Goal: Information Seeking & Learning: Learn about a topic

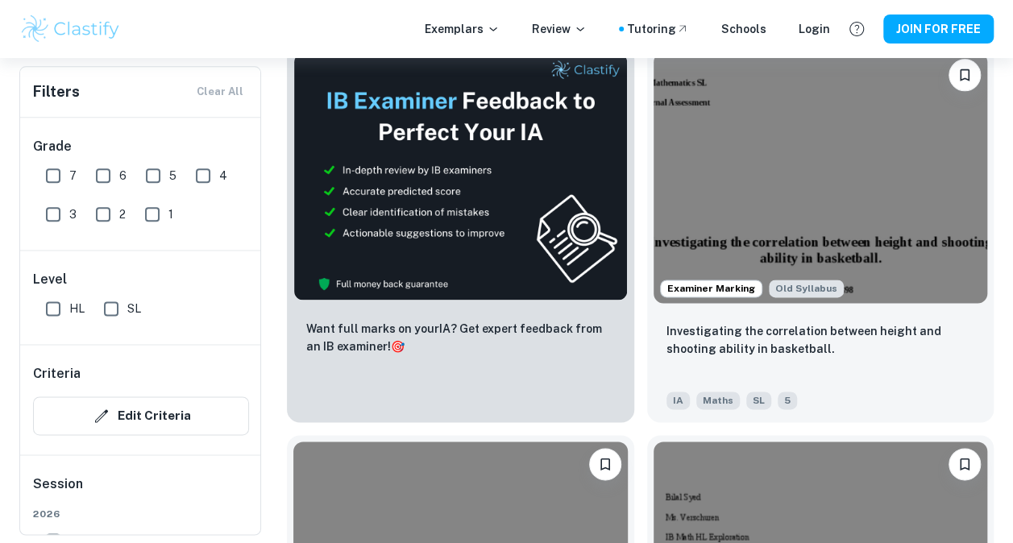
scroll to position [887, 0]
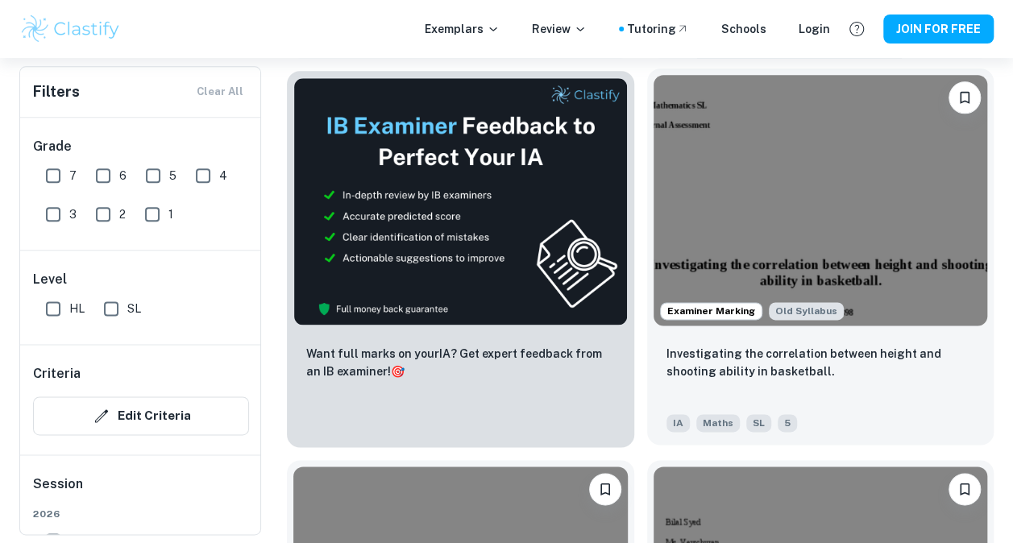
click at [729, 229] on img at bounding box center [821, 200] width 334 height 251
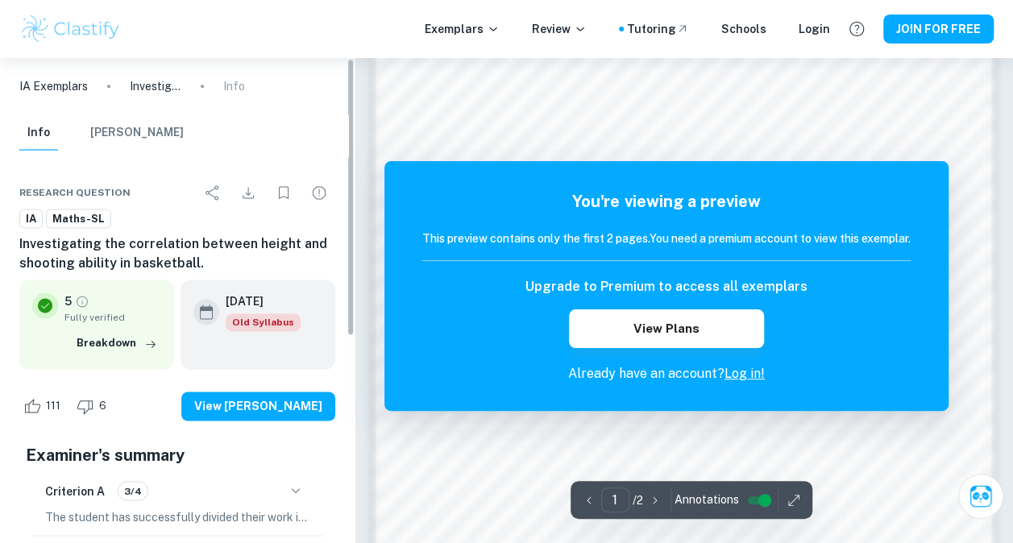
scroll to position [1046, 0]
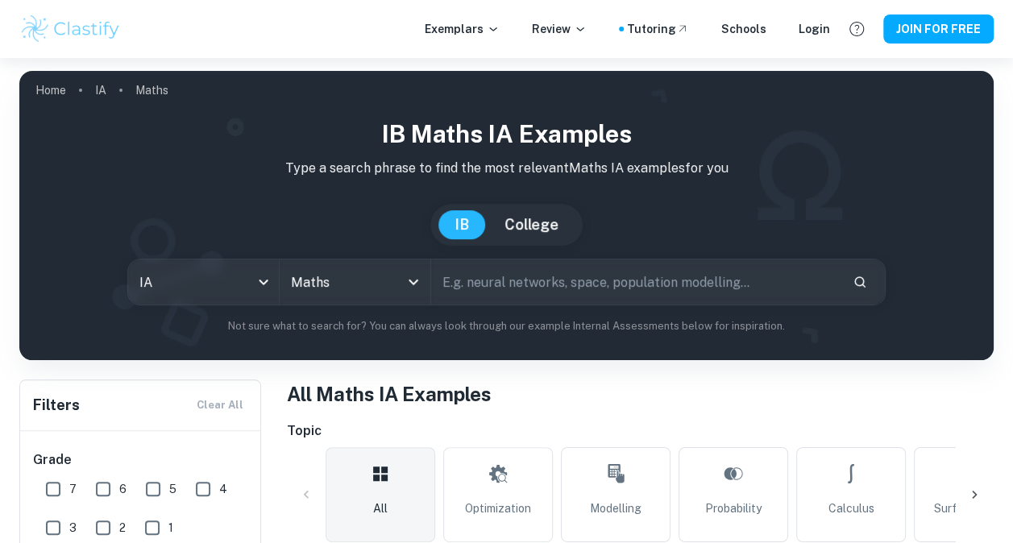
click at [525, 290] on input "text" at bounding box center [635, 282] width 409 height 45
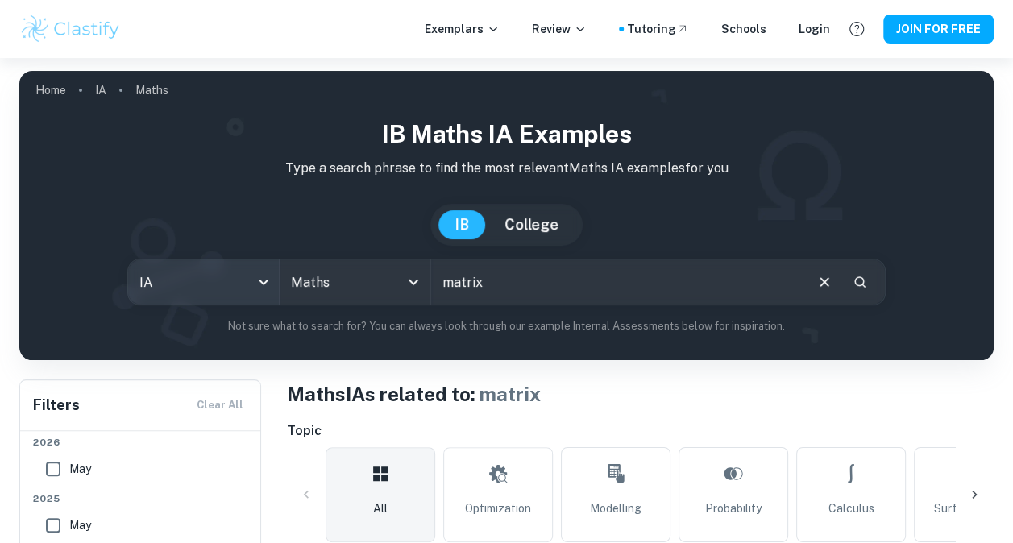
drag, startPoint x: 521, startPoint y: 288, endPoint x: 218, endPoint y: 293, distance: 303.9
click at [514, 288] on input "matrix" at bounding box center [617, 282] width 372 height 45
drag, startPoint x: 218, startPoint y: 293, endPoint x: 87, endPoint y: 293, distance: 130.6
click at [98, 293] on div "IA ia All Subjects Maths All Subjects matrix ​" at bounding box center [506, 282] width 949 height 47
type input "x"
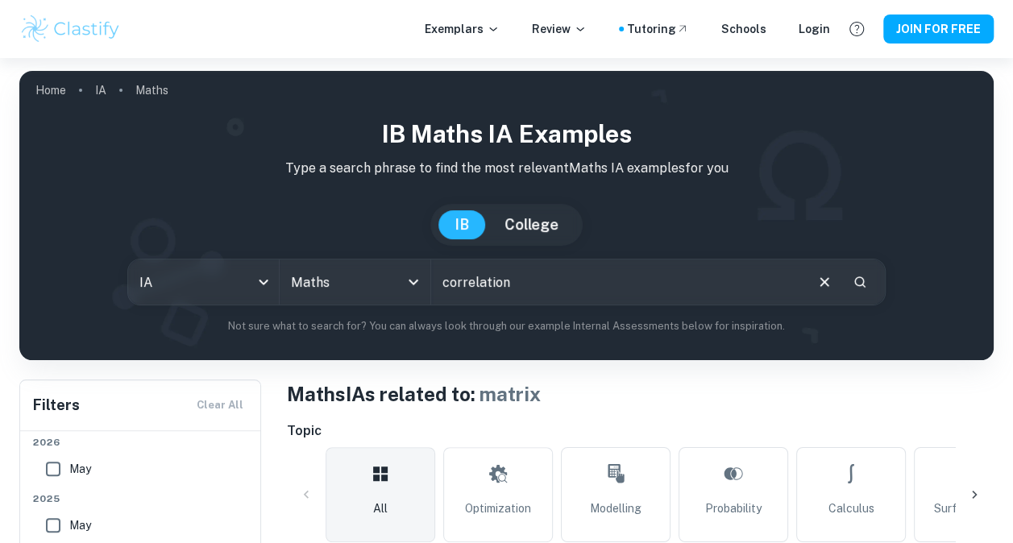
type input "correlation"
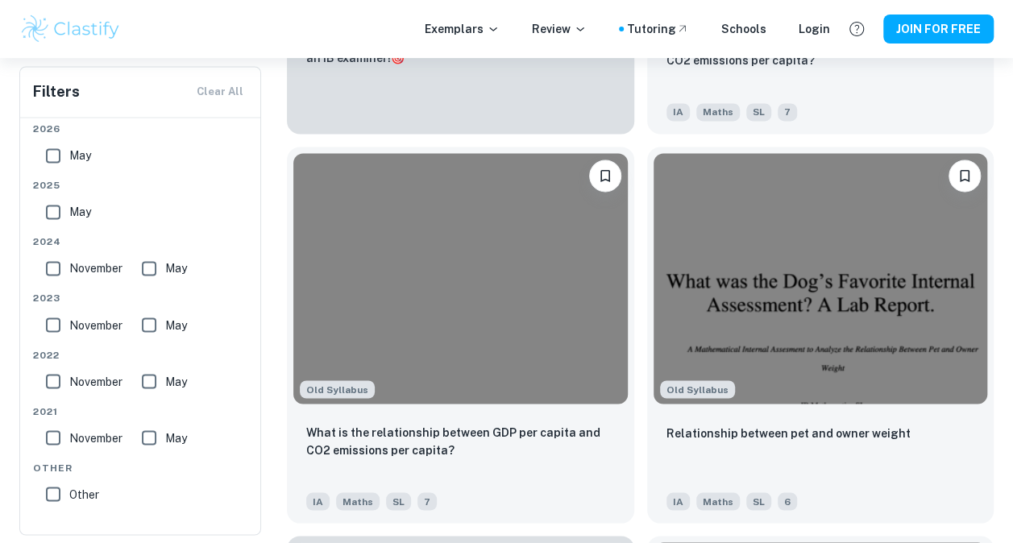
scroll to position [1290, 0]
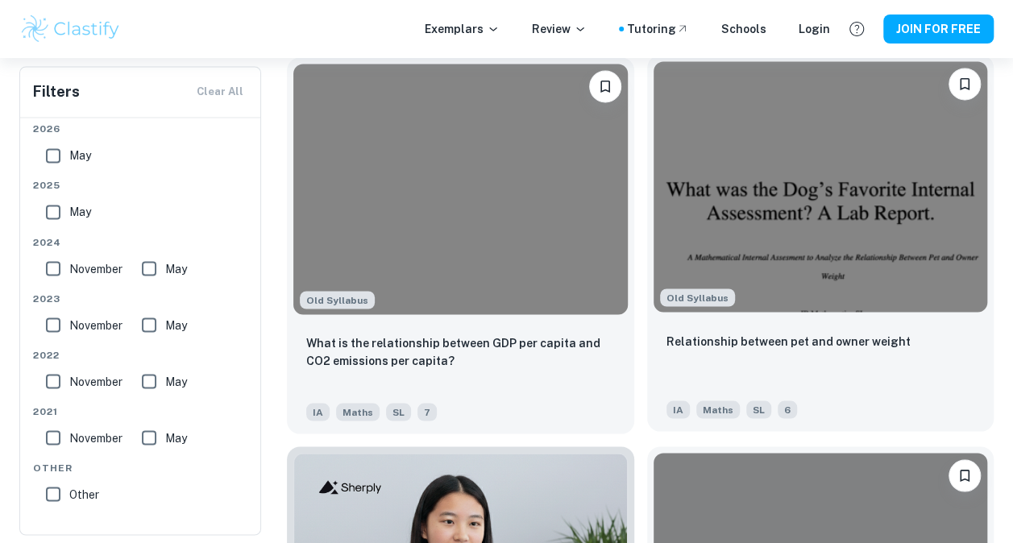
click at [872, 235] on img at bounding box center [821, 186] width 334 height 251
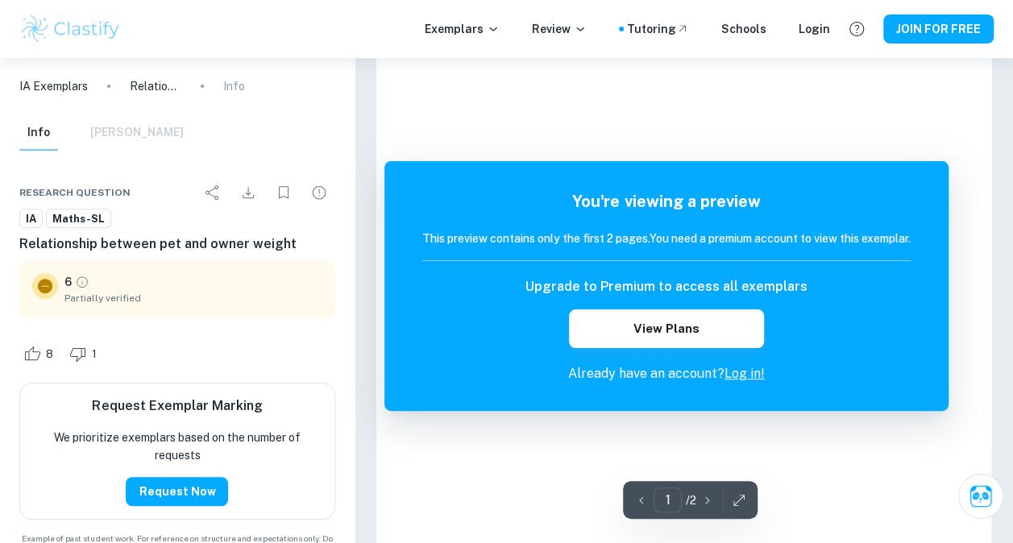
scroll to position [242, 0]
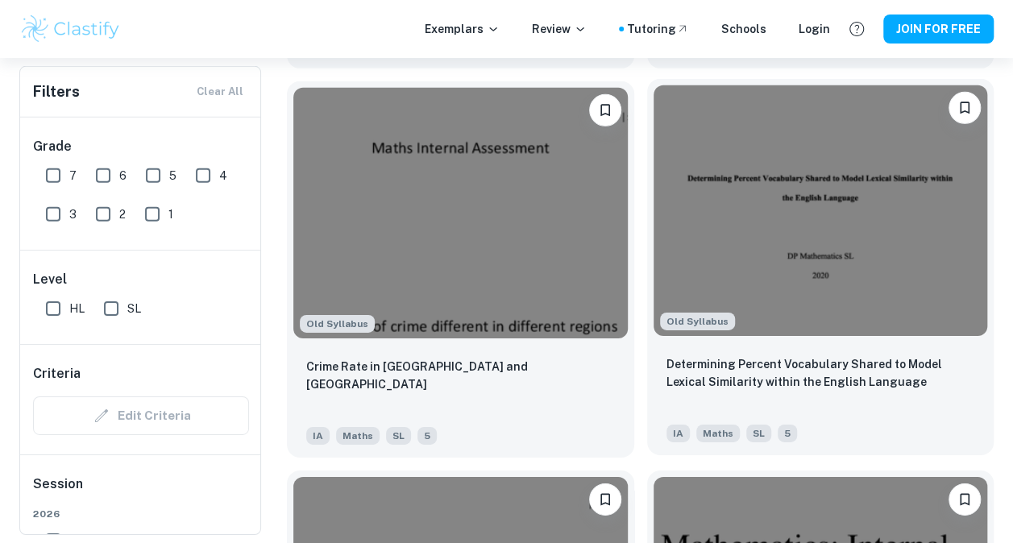
scroll to position [2418, 0]
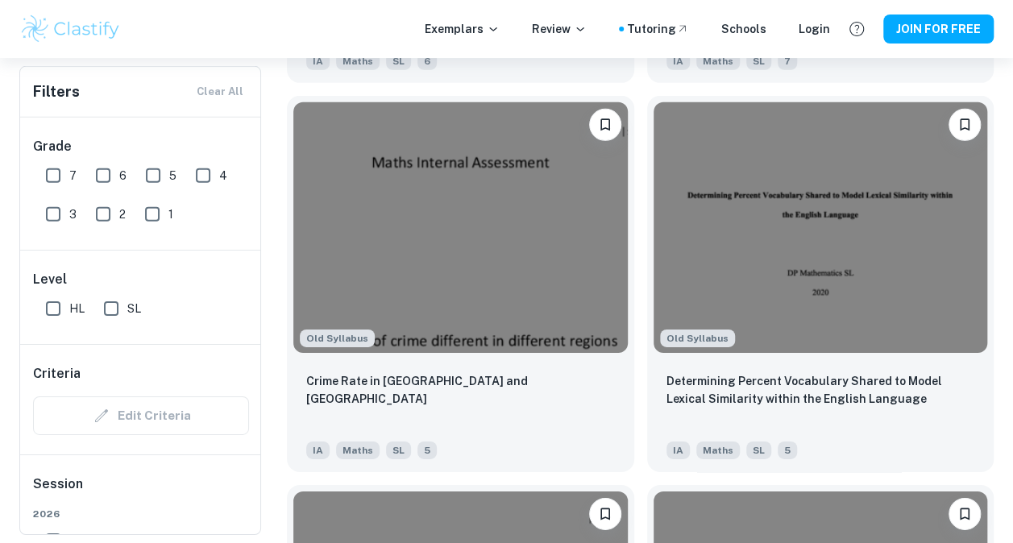
click at [108, 301] on input "SL" at bounding box center [111, 309] width 32 height 32
checkbox input "true"
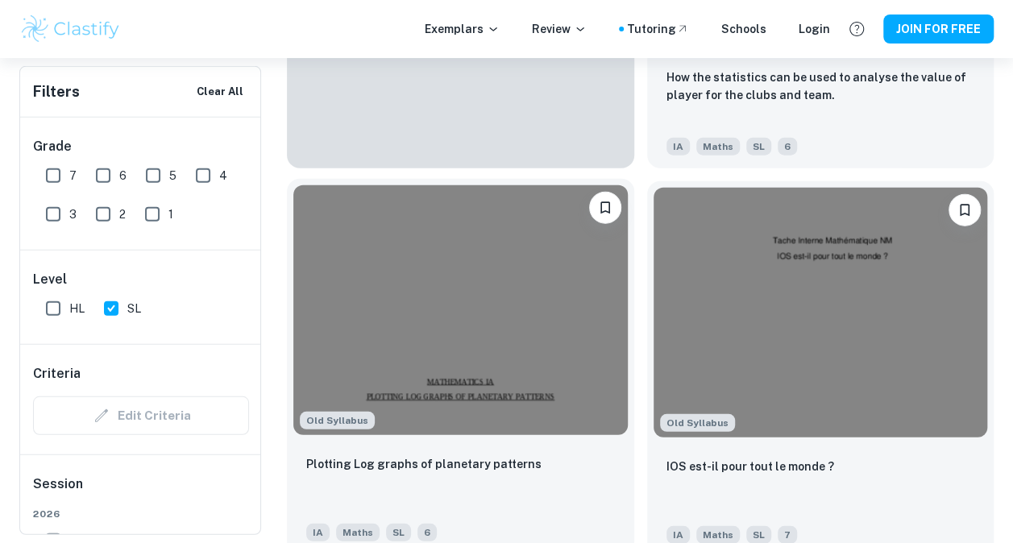
scroll to position [1773, 0]
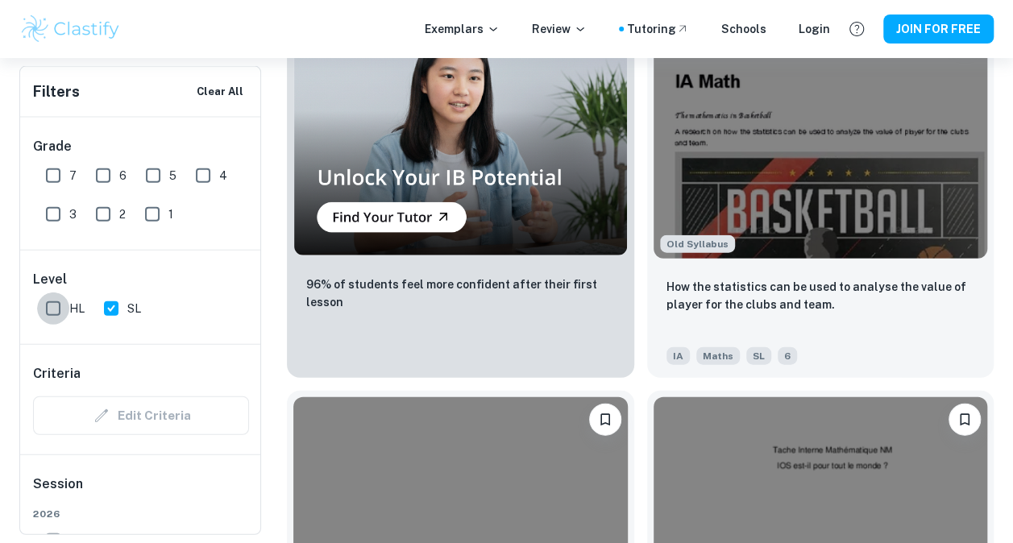
click at [56, 309] on input "HL" at bounding box center [53, 309] width 32 height 32
checkbox input "true"
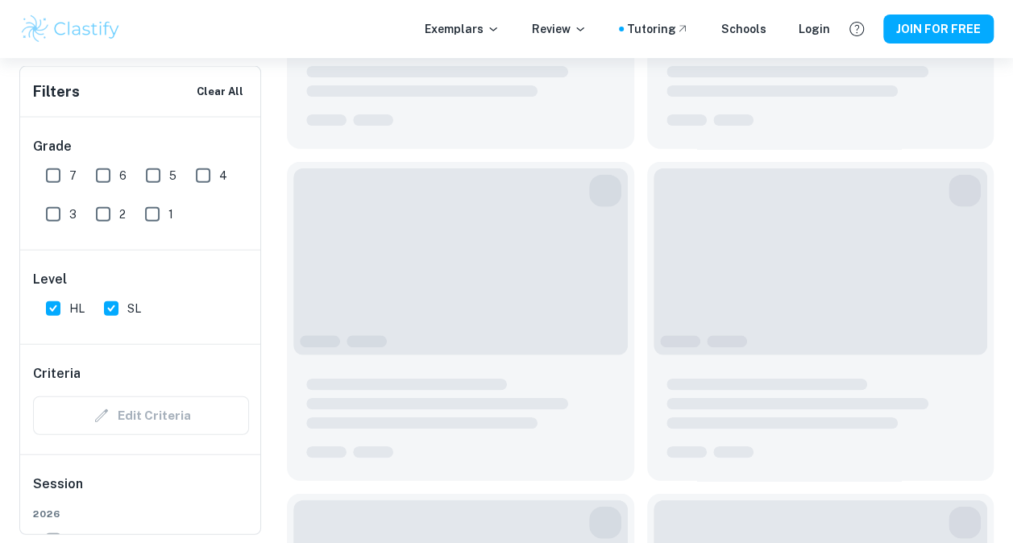
click at [116, 298] on input "SL" at bounding box center [111, 309] width 32 height 32
checkbox input "false"
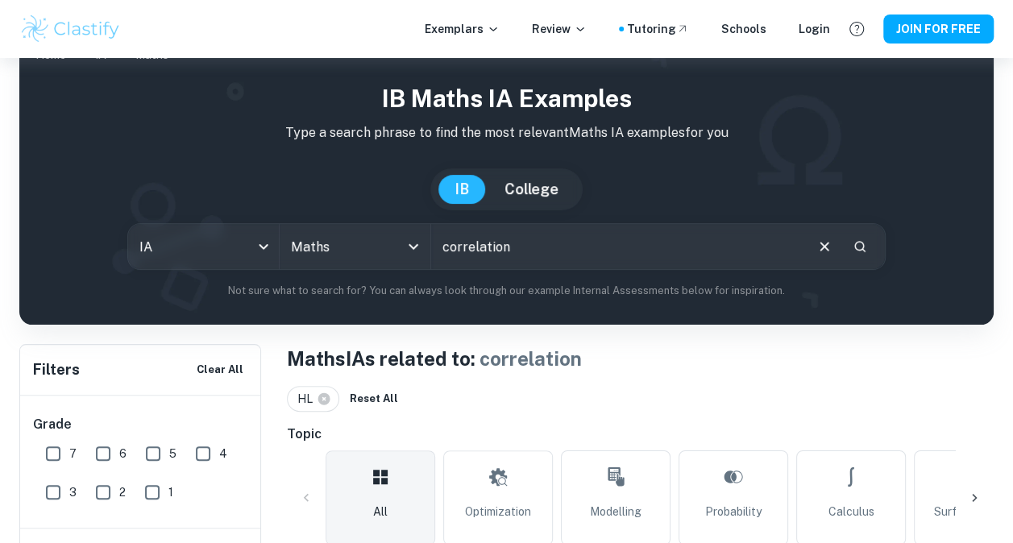
scroll to position [0, 0]
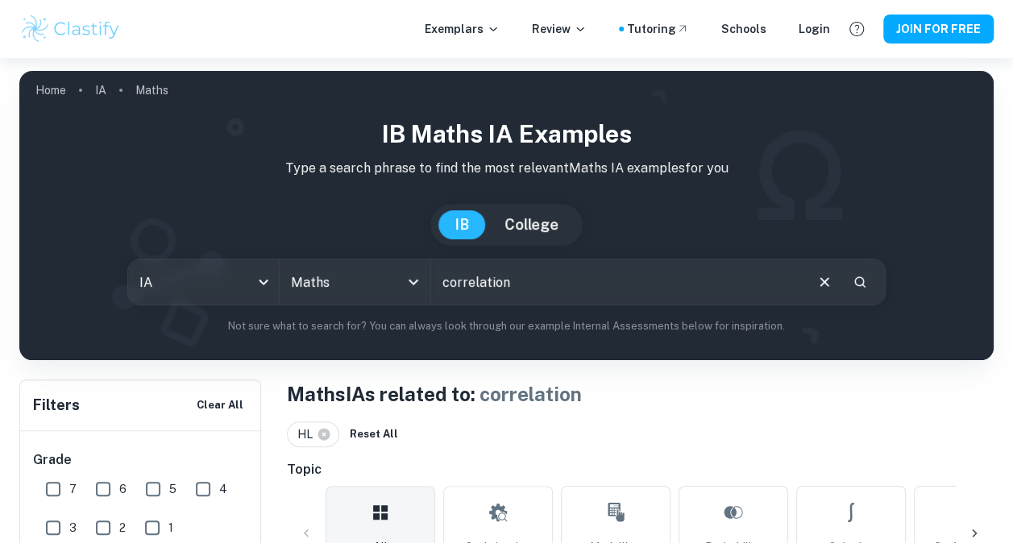
click at [582, 283] on input "correlation" at bounding box center [617, 282] width 372 height 45
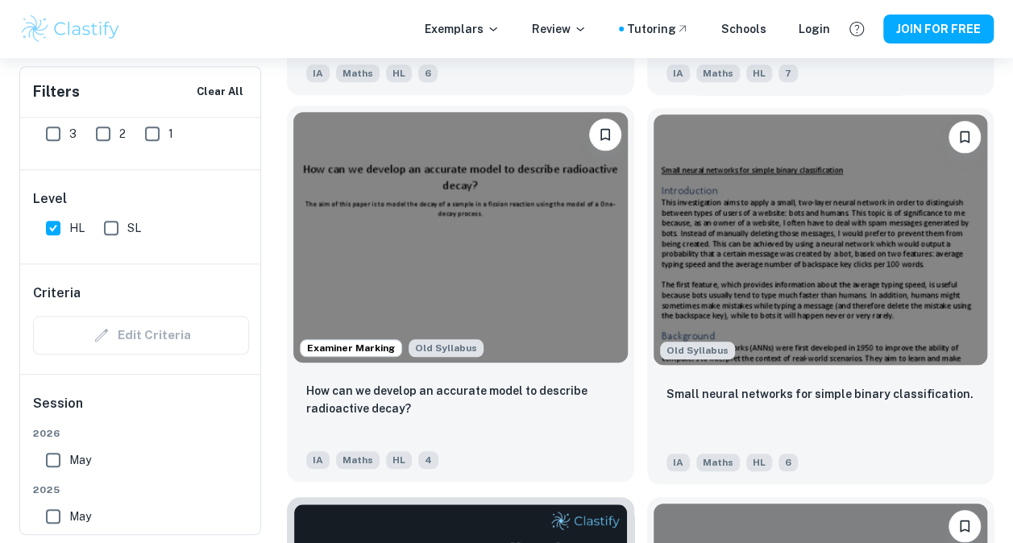
scroll to position [3627, 0]
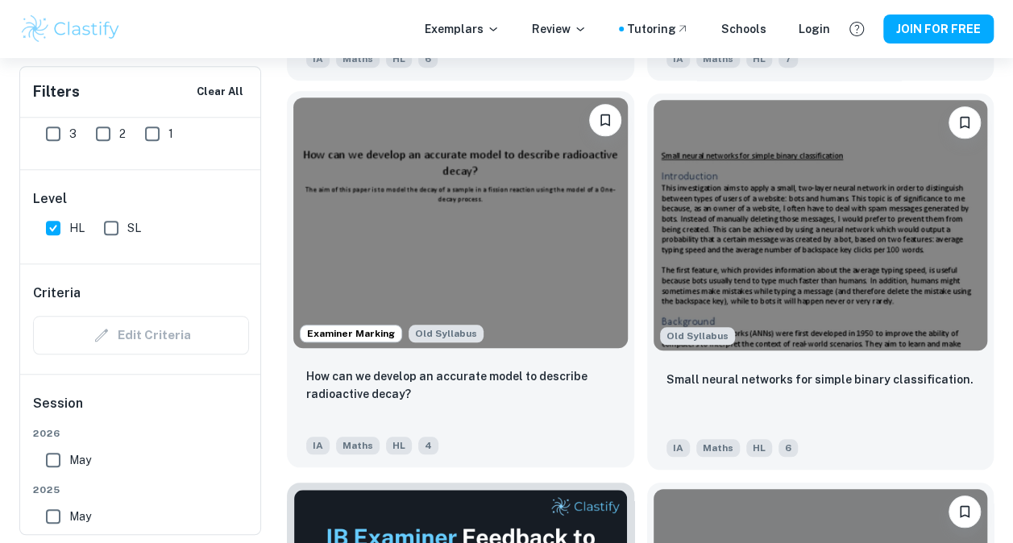
click at [480, 265] on img at bounding box center [460, 223] width 334 height 251
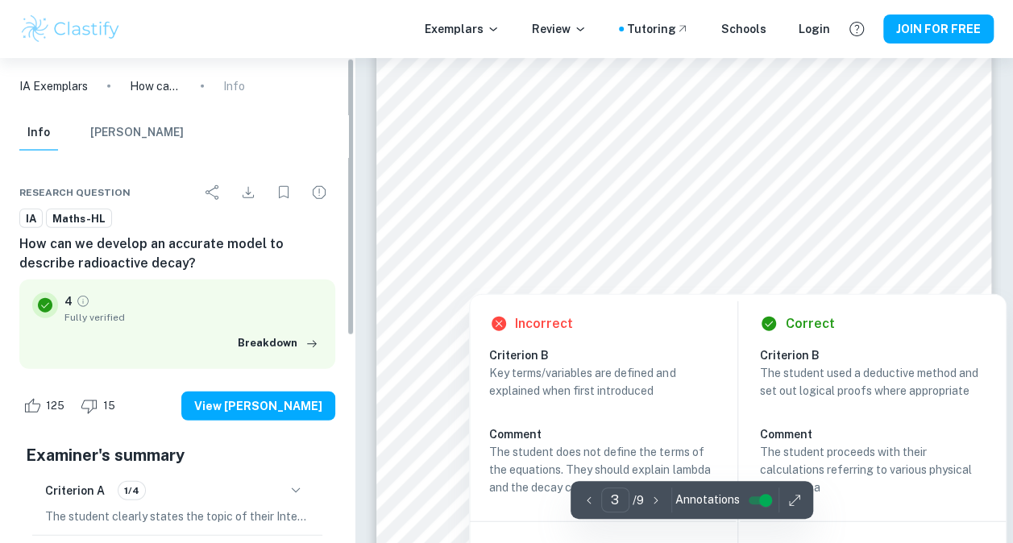
scroll to position [1934, 0]
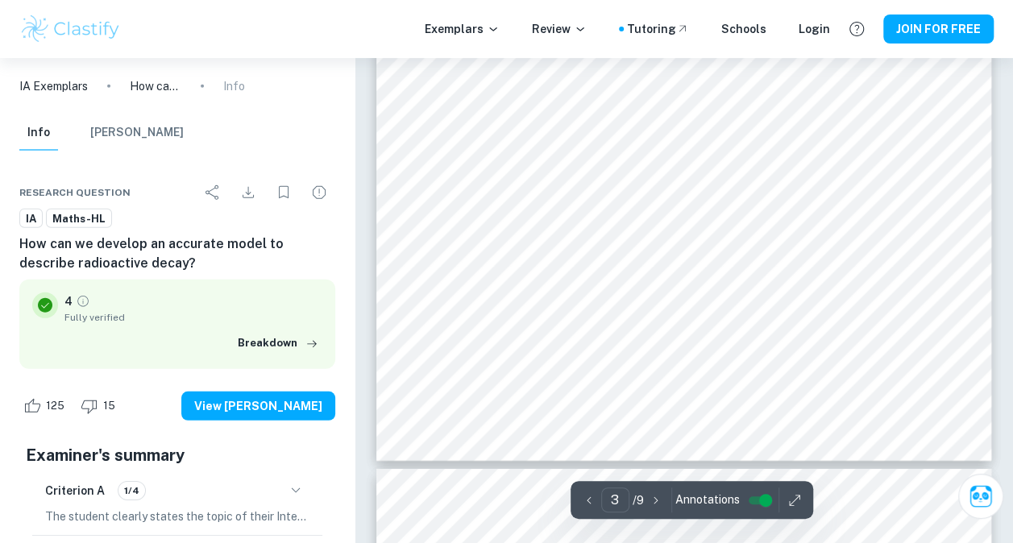
type input "4"
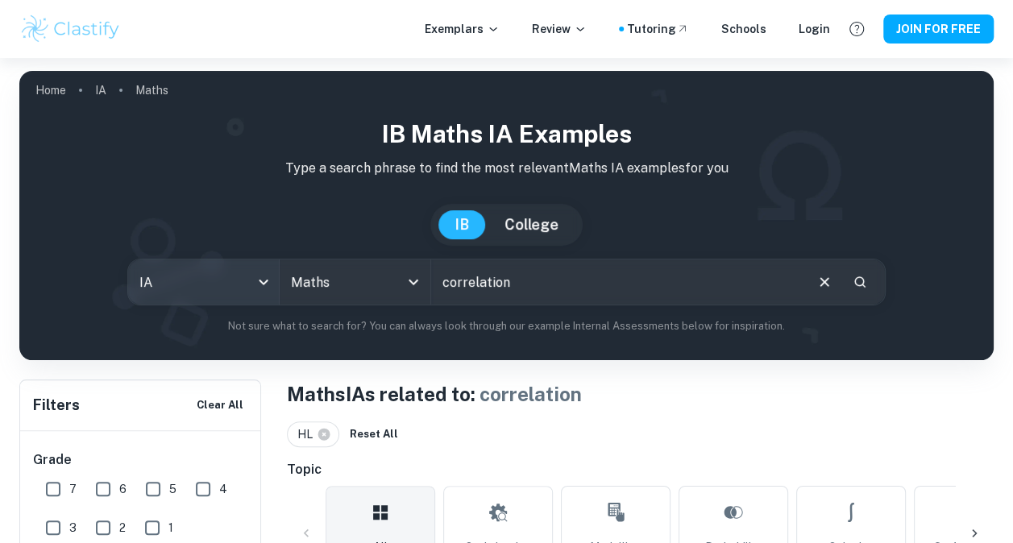
drag, startPoint x: 527, startPoint y: 265, endPoint x: 161, endPoint y: 266, distance: 365.9
click at [399, 256] on div "IB Maths IA examples Type a search phrase to find the most relevant Maths IA ex…" at bounding box center [506, 225] width 949 height 218
drag, startPoint x: 161, startPoint y: 266, endPoint x: 0, endPoint y: 473, distance: 262.5
click at [98, 293] on div "IB Maths IA examples Type a search phrase to find the most relevant Maths IA ex…" at bounding box center [506, 225] width 949 height 218
drag, startPoint x: 503, startPoint y: 274, endPoint x: 216, endPoint y: 336, distance: 293.6
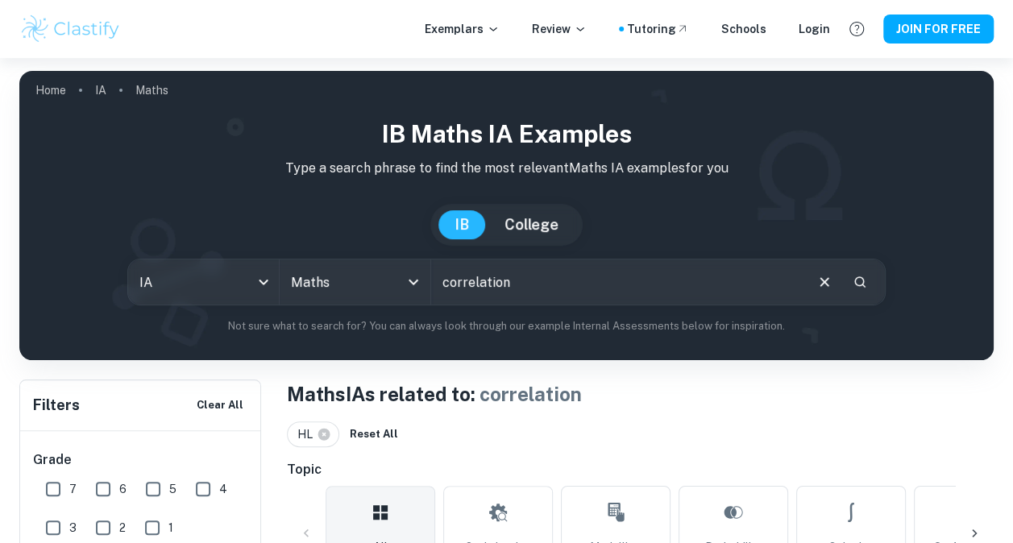
click at [239, 329] on div "IB Maths IA examples Type a search phrase to find the most relevant Maths IA ex…" at bounding box center [506, 225] width 949 height 218
type input "genshin"
click at [402, 288] on div at bounding box center [402, 282] width 42 height 23
click at [394, 285] on icon "Clear" at bounding box center [392, 282] width 16 height 16
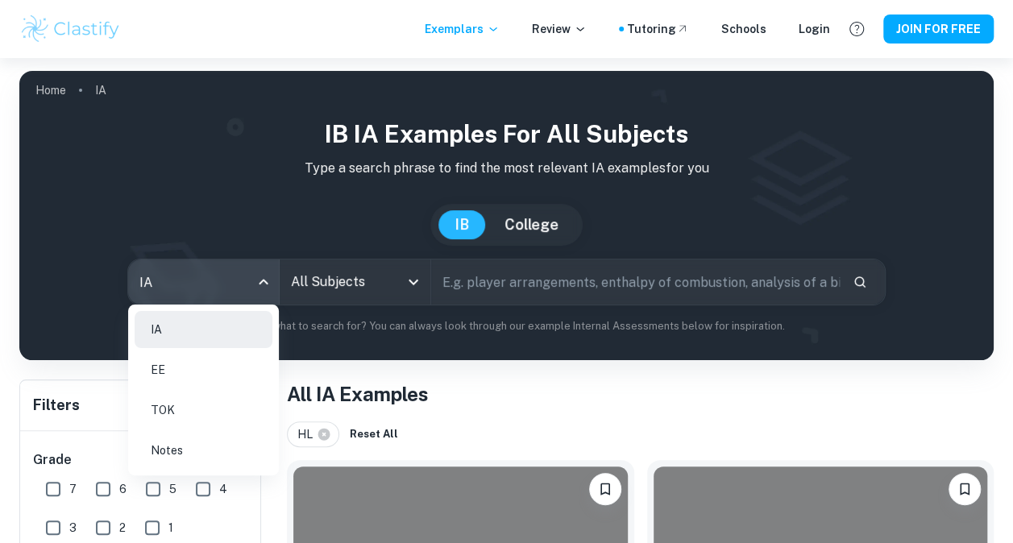
click at [254, 285] on body "We value your privacy We use cookies to enhance your browsing experience, serve…" at bounding box center [506, 329] width 1013 height 543
click at [191, 364] on li "EE" at bounding box center [204, 369] width 138 height 37
checkbox input "false"
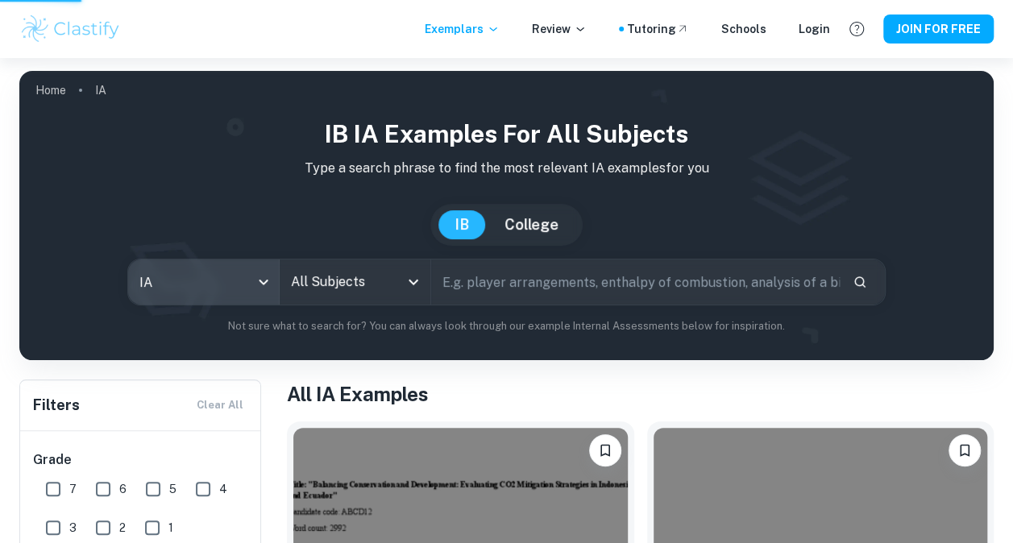
click at [559, 295] on input "text" at bounding box center [635, 282] width 409 height 45
type input "ee"
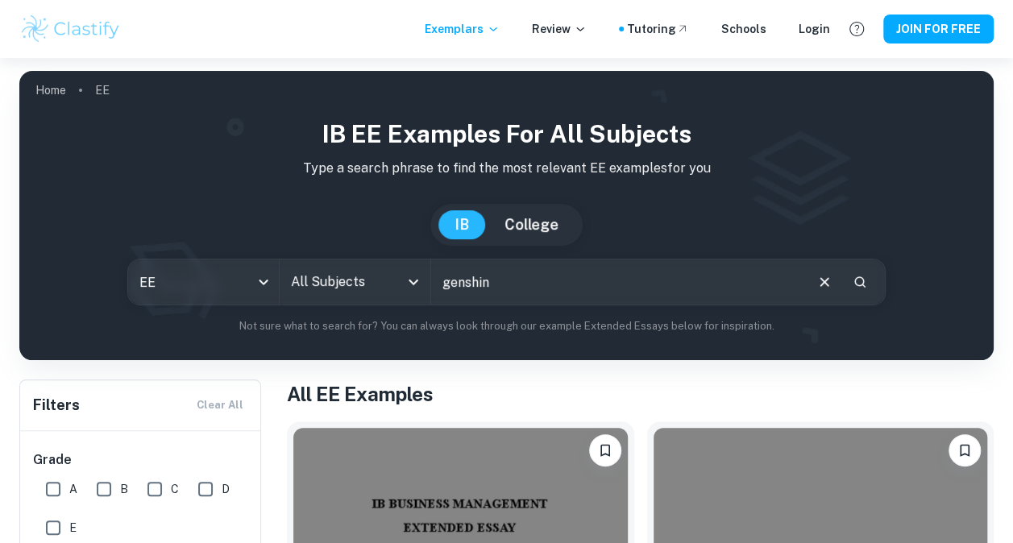
type input "genshin"
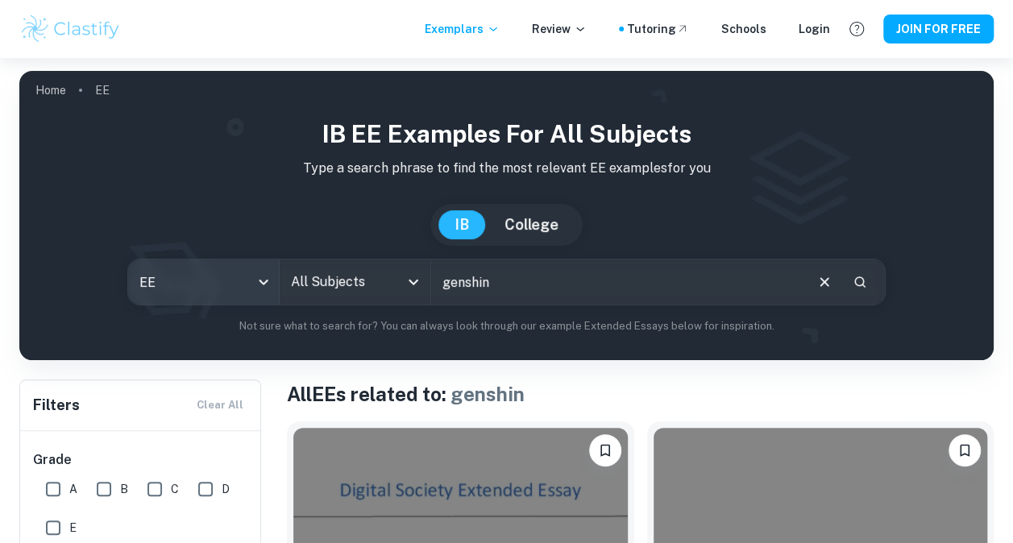
click at [253, 276] on body "We value your privacy We use cookies to enhance your browsing experience, serve…" at bounding box center [506, 329] width 1013 height 543
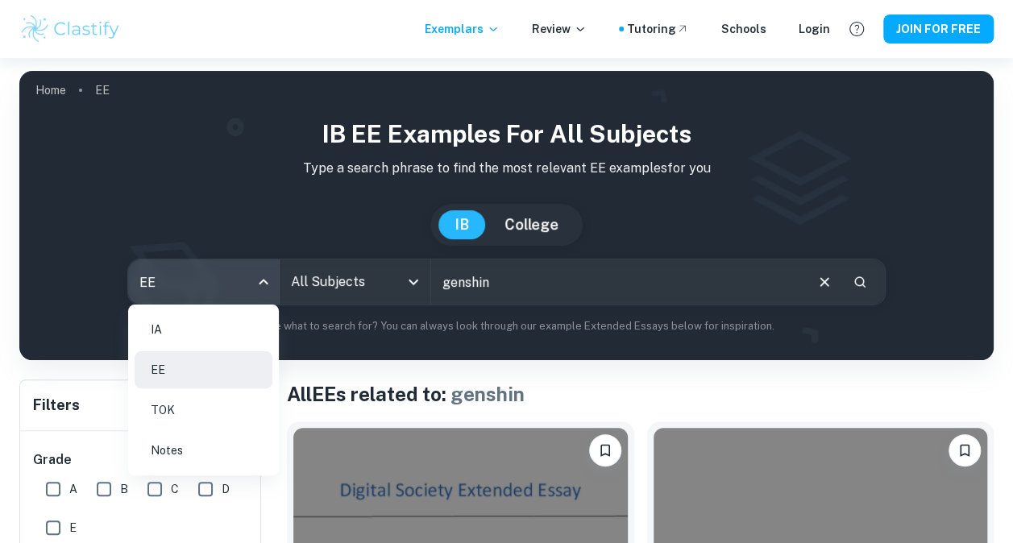
click at [189, 343] on li "IA" at bounding box center [204, 329] width 138 height 37
type input "ia"
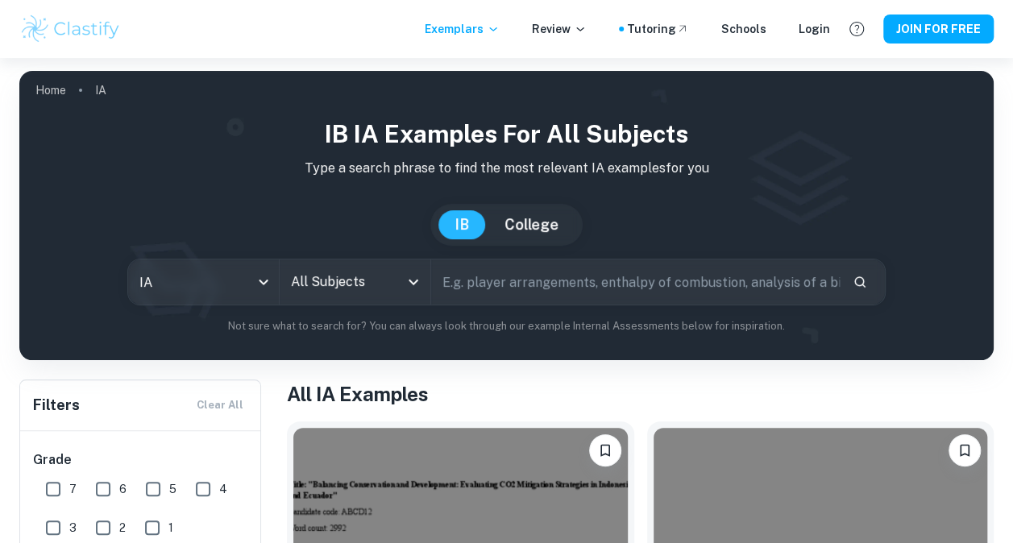
click at [524, 292] on input "text" at bounding box center [635, 282] width 409 height 45
type input "genshin"
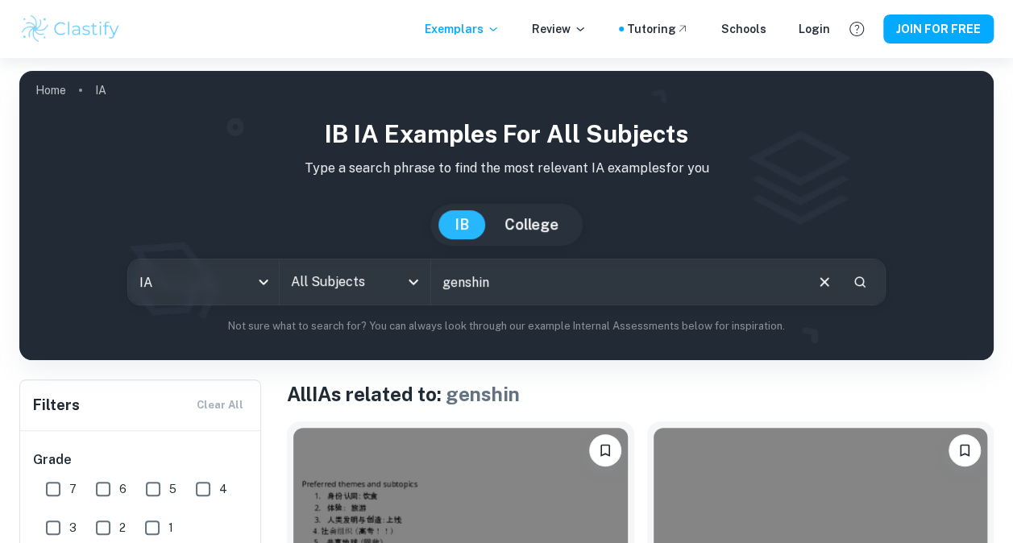
click at [361, 280] on input "All Subjects" at bounding box center [343, 282] width 112 height 31
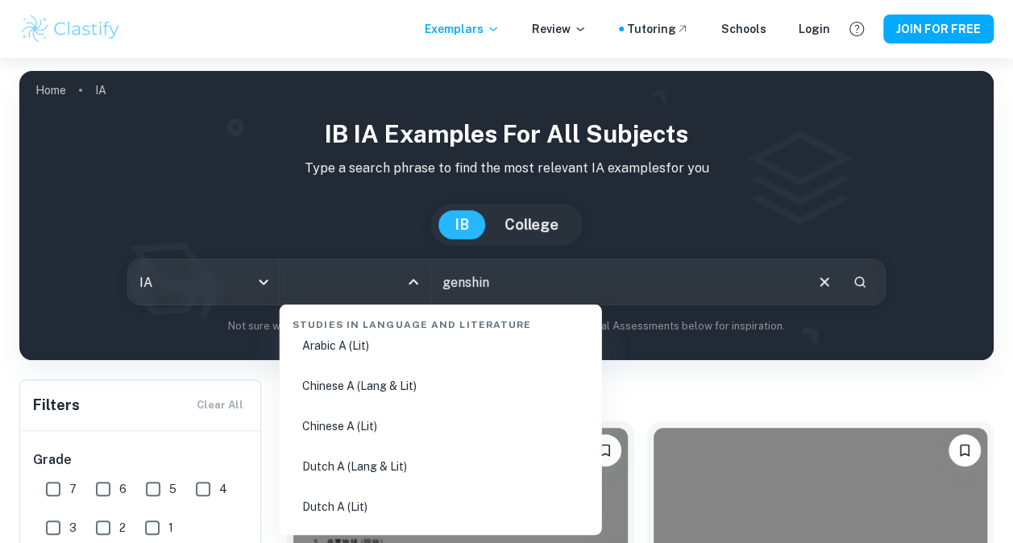
scroll to position [81, 0]
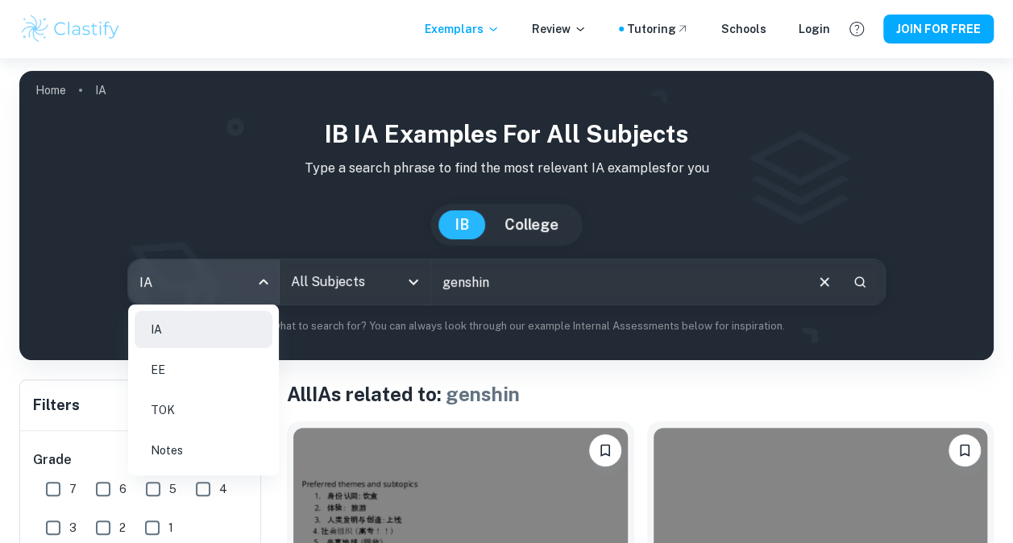
click at [253, 289] on body "We value your privacy We use cookies to enhance your browsing experience, serve…" at bounding box center [506, 329] width 1013 height 543
drag, startPoint x: 181, startPoint y: 371, endPoint x: 551, endPoint y: 286, distance: 379.5
click at [181, 370] on li "EE" at bounding box center [204, 369] width 138 height 37
type input "ee"
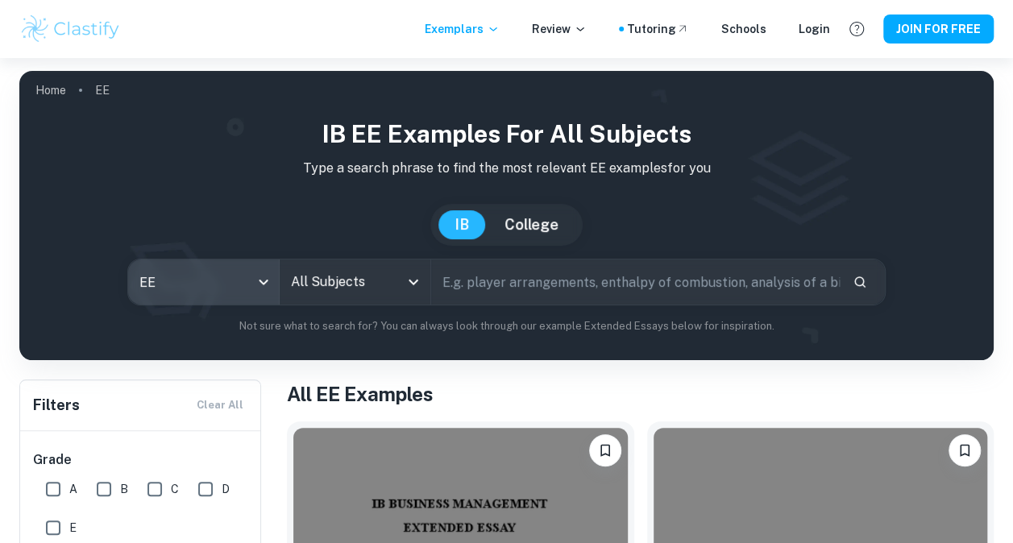
click at [551, 279] on input "text" at bounding box center [635, 282] width 409 height 45
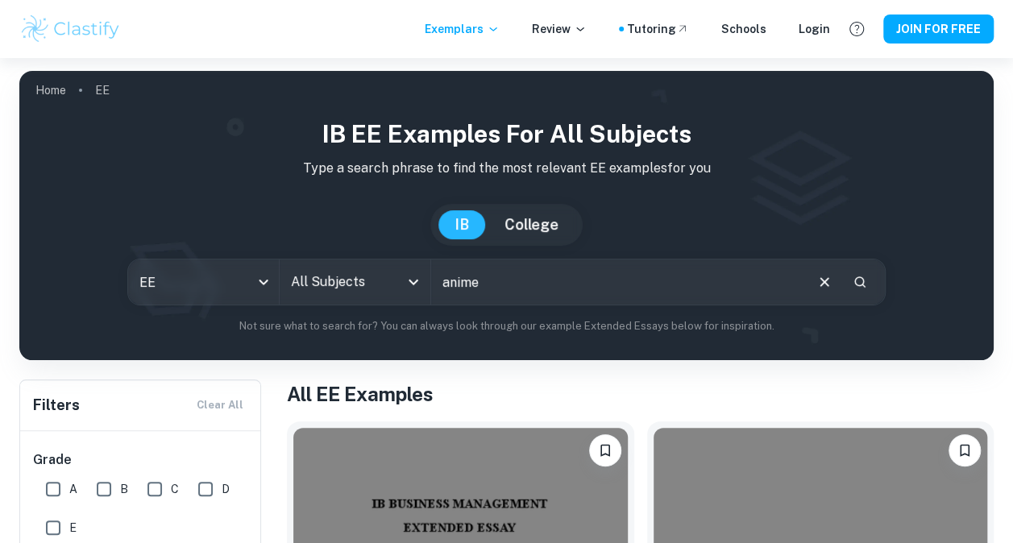
type input "anime"
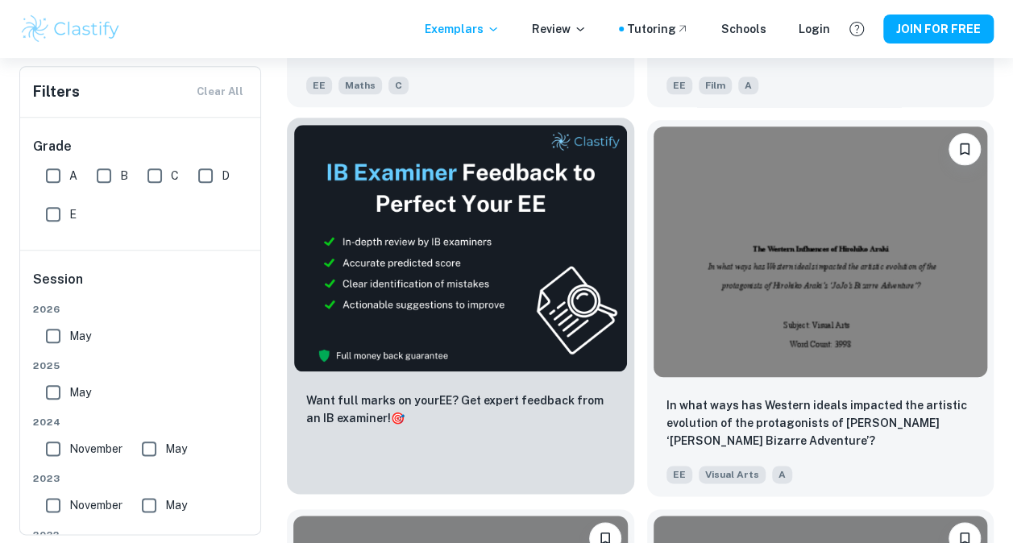
scroll to position [725, 0]
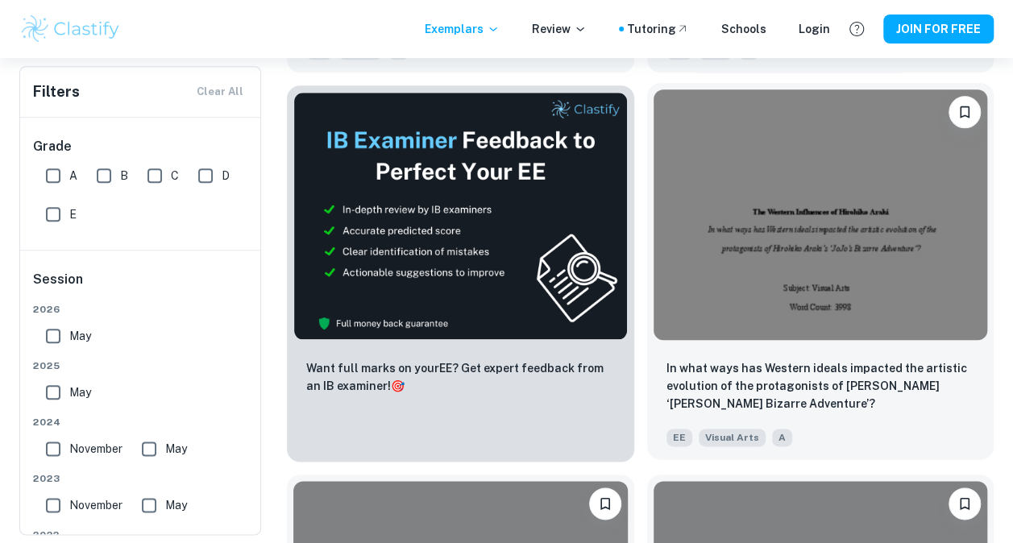
click at [853, 214] on img at bounding box center [821, 214] width 334 height 251
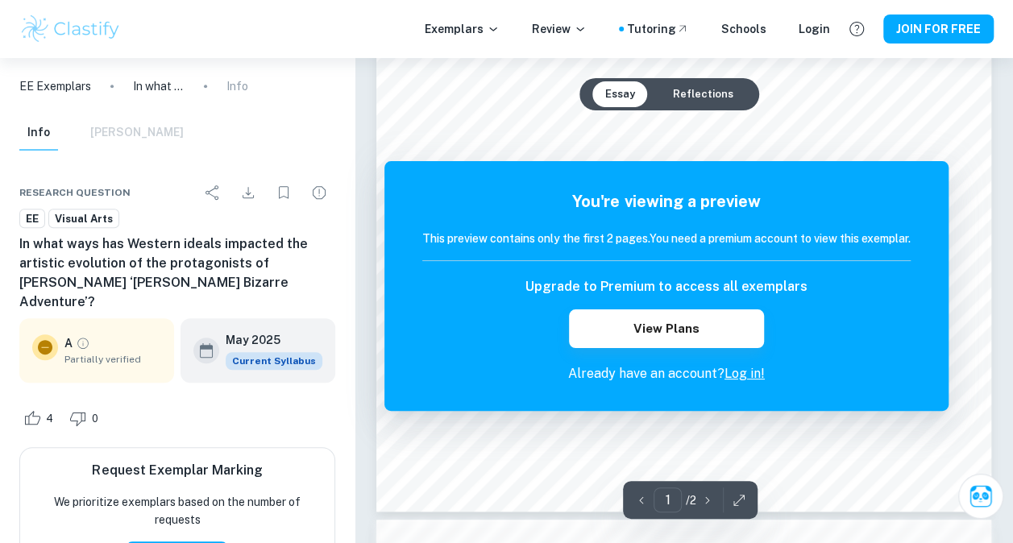
scroll to position [113, 0]
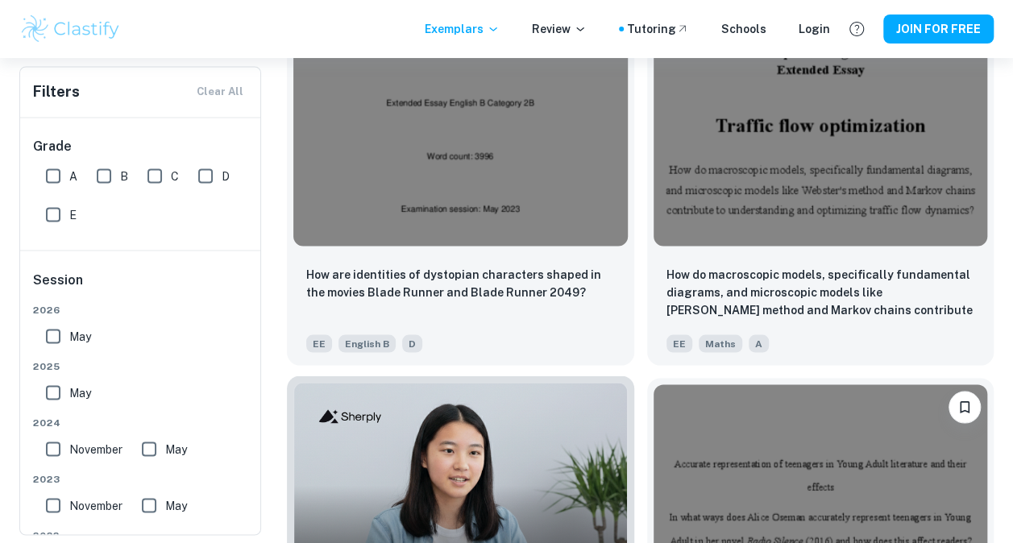
scroll to position [7415, 0]
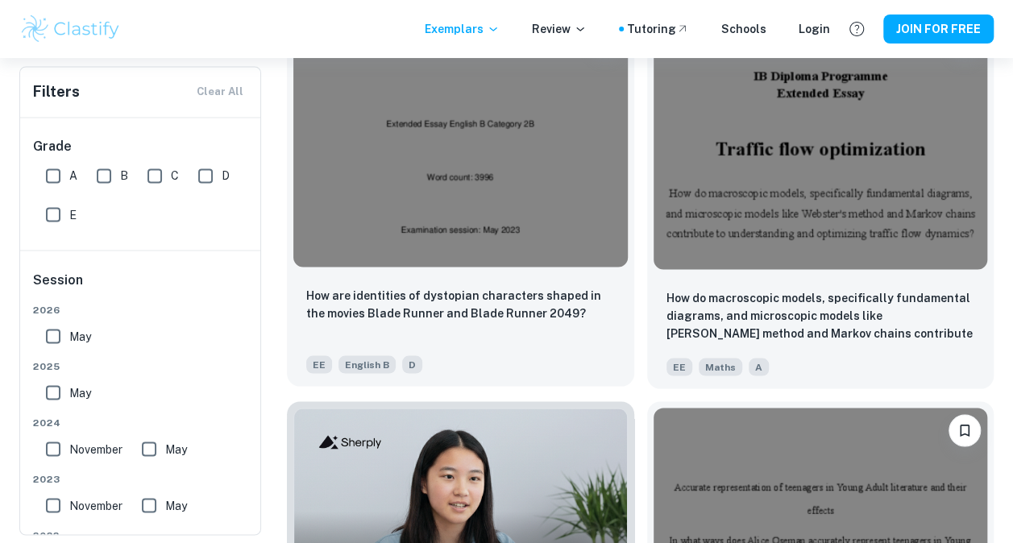
click at [467, 222] on img at bounding box center [460, 141] width 334 height 251
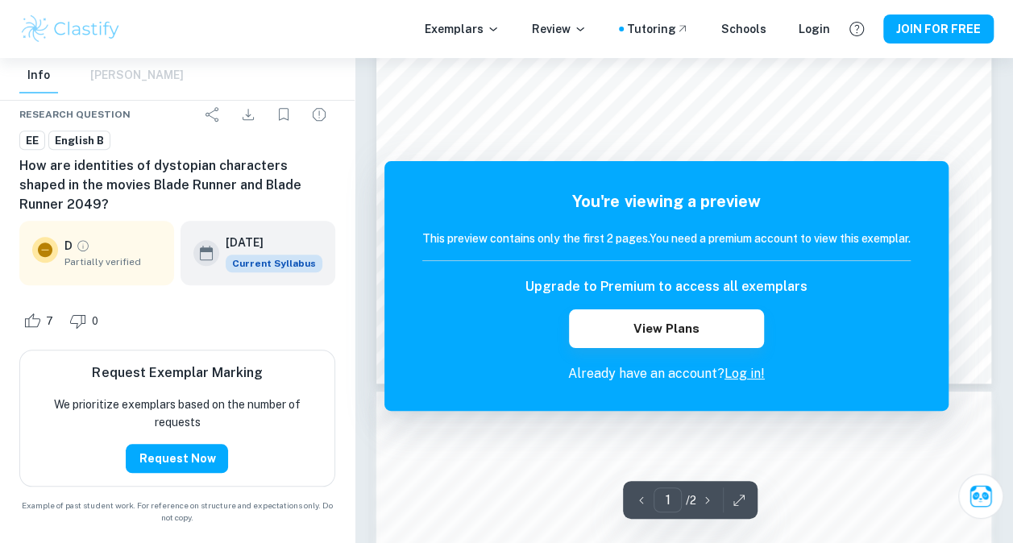
scroll to position [806, 0]
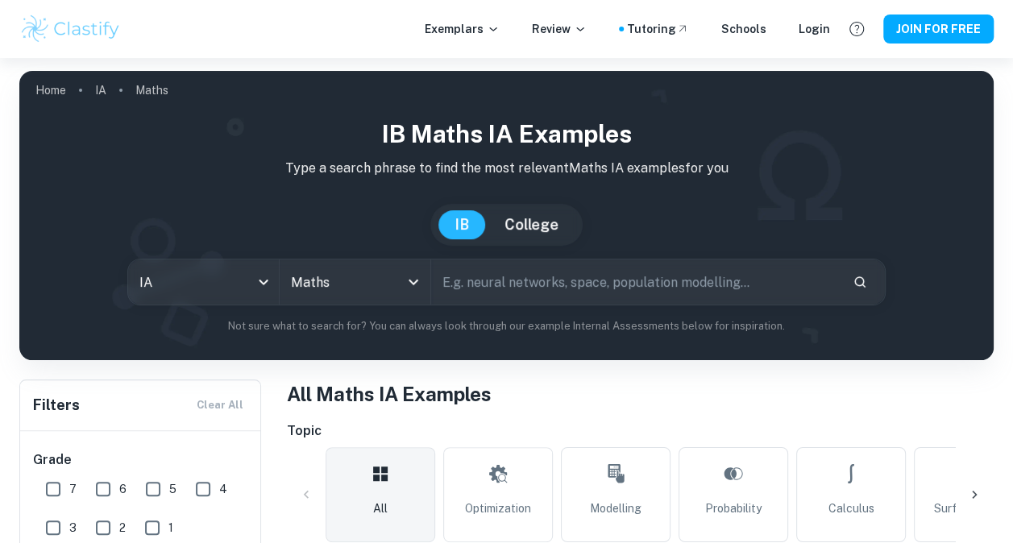
click at [506, 285] on input "text" at bounding box center [635, 282] width 409 height 45
type input "correlation"
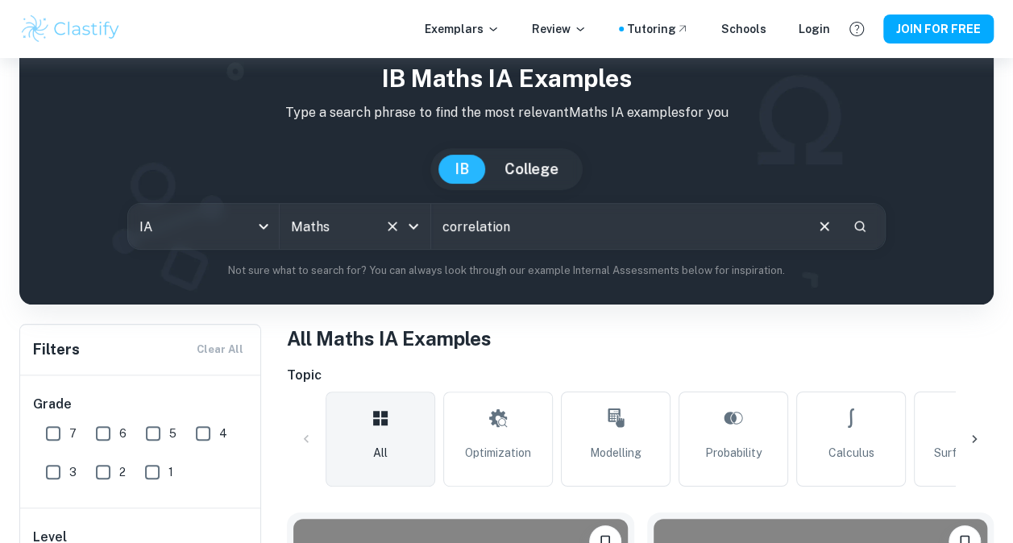
scroll to position [403, 0]
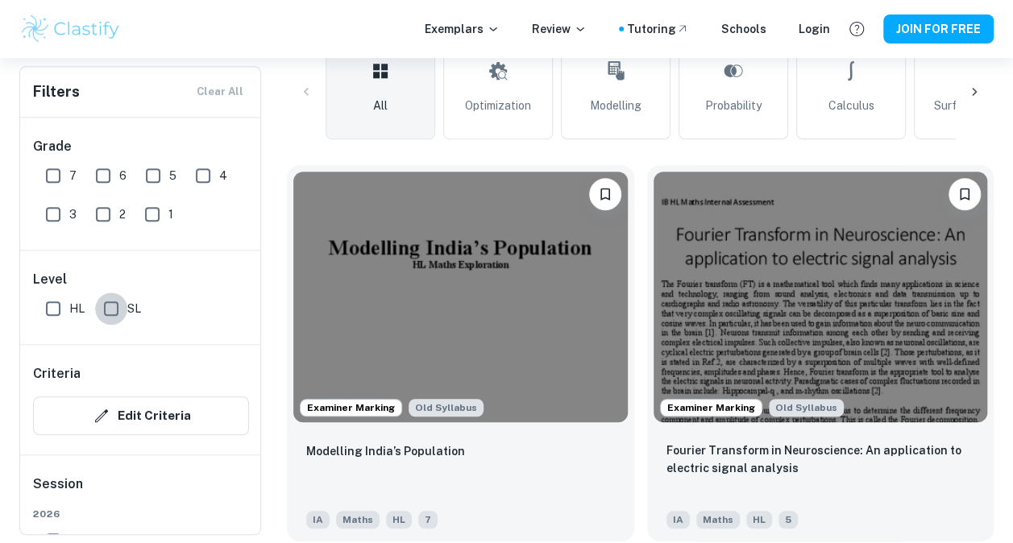
click at [115, 312] on input "SL" at bounding box center [111, 309] width 32 height 32
checkbox input "true"
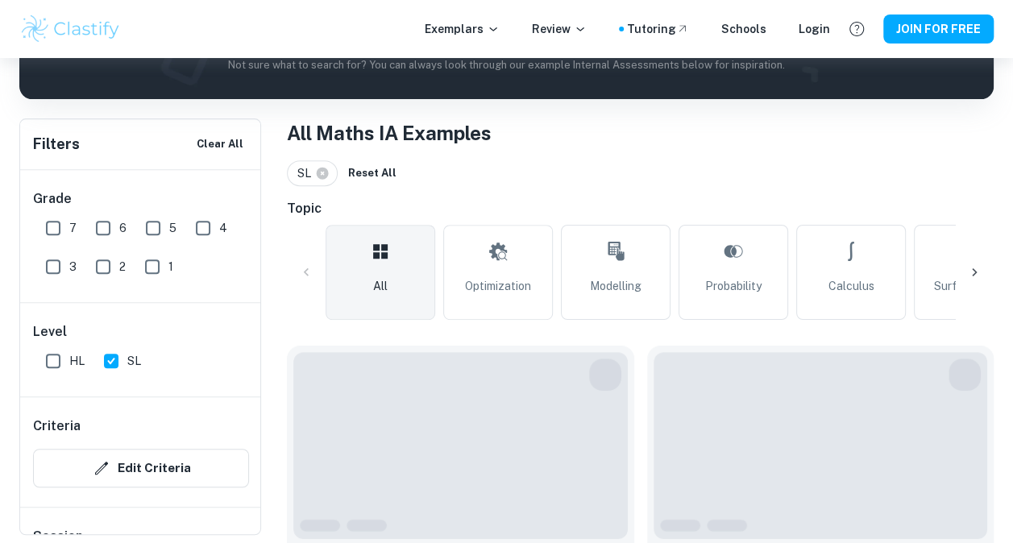
scroll to position [161, 0]
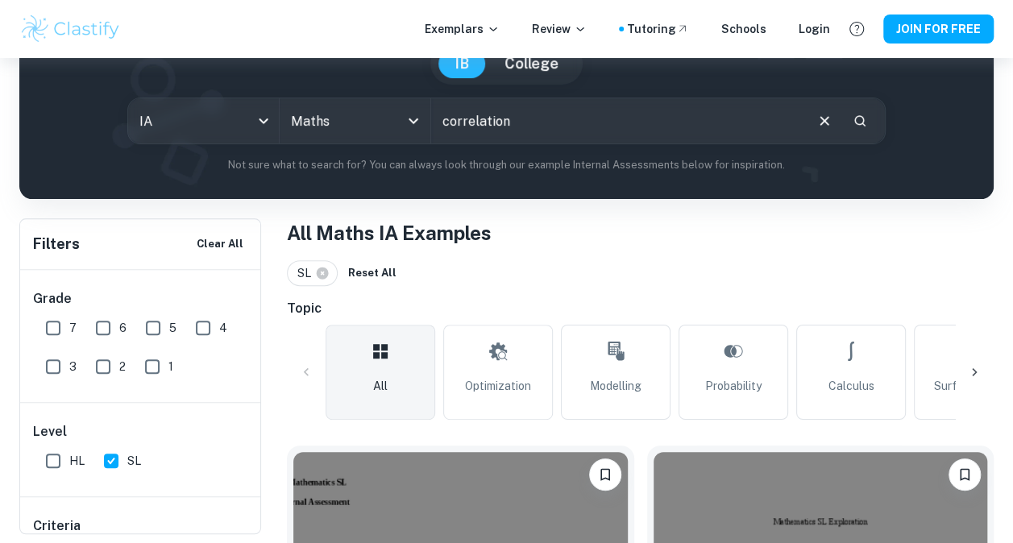
drag, startPoint x: 654, startPoint y: 95, endPoint x: 659, endPoint y: 107, distance: 13.3
click at [656, 95] on div "IB Maths IA examples Type a search phrase to find the most relevant Maths IA ex…" at bounding box center [506, 64] width 949 height 218
click at [662, 117] on input "correlation" at bounding box center [617, 120] width 372 height 45
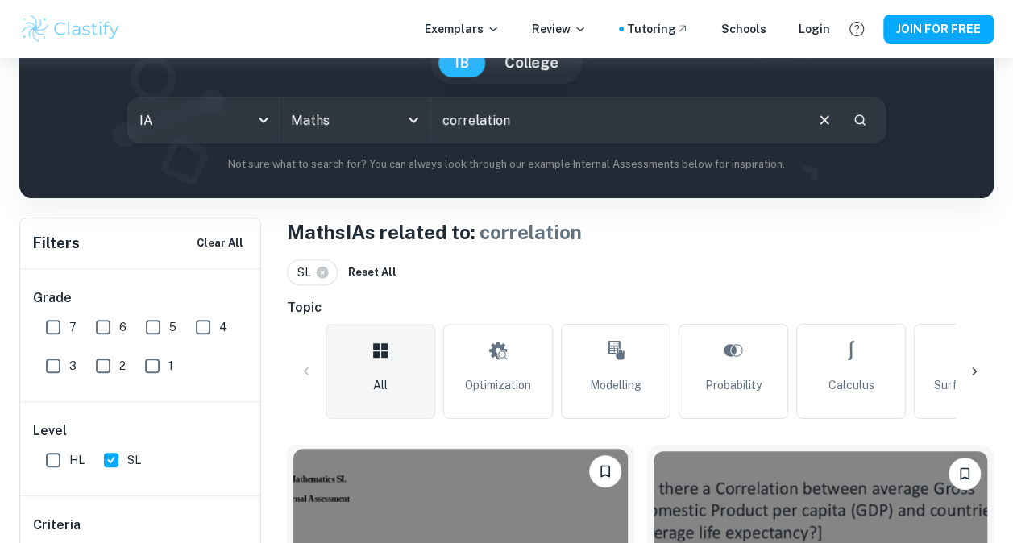
scroll to position [484, 0]
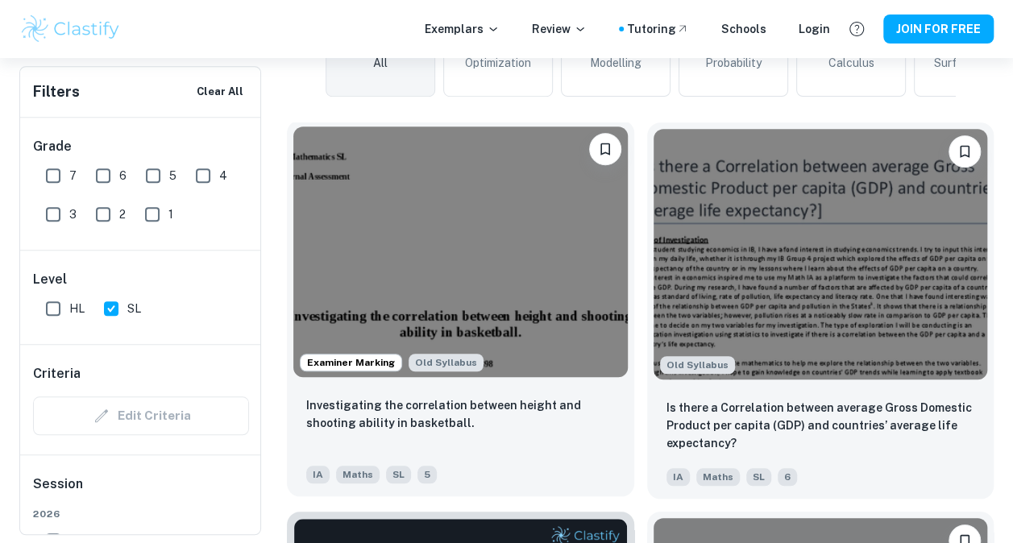
click at [480, 248] on img at bounding box center [460, 252] width 334 height 251
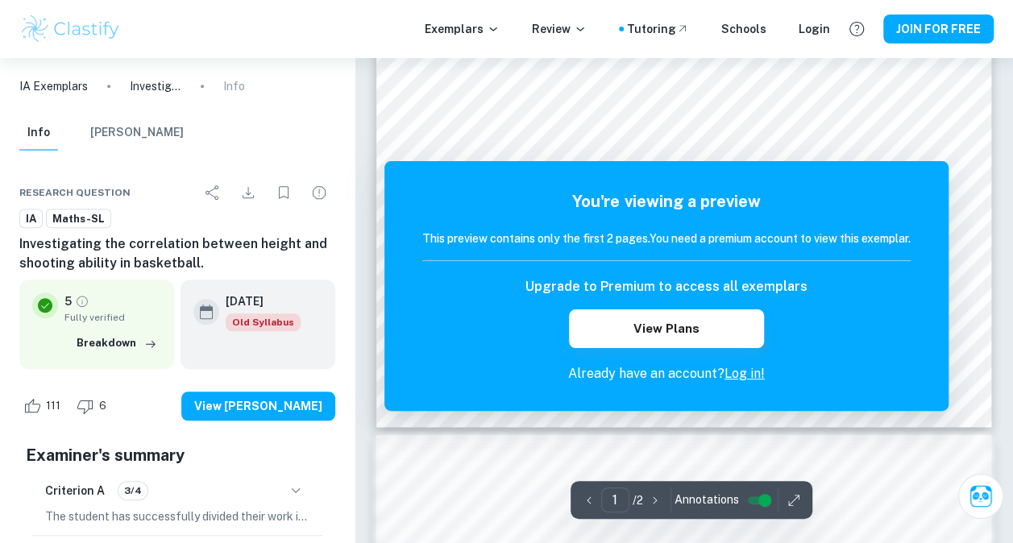
scroll to position [564, 0]
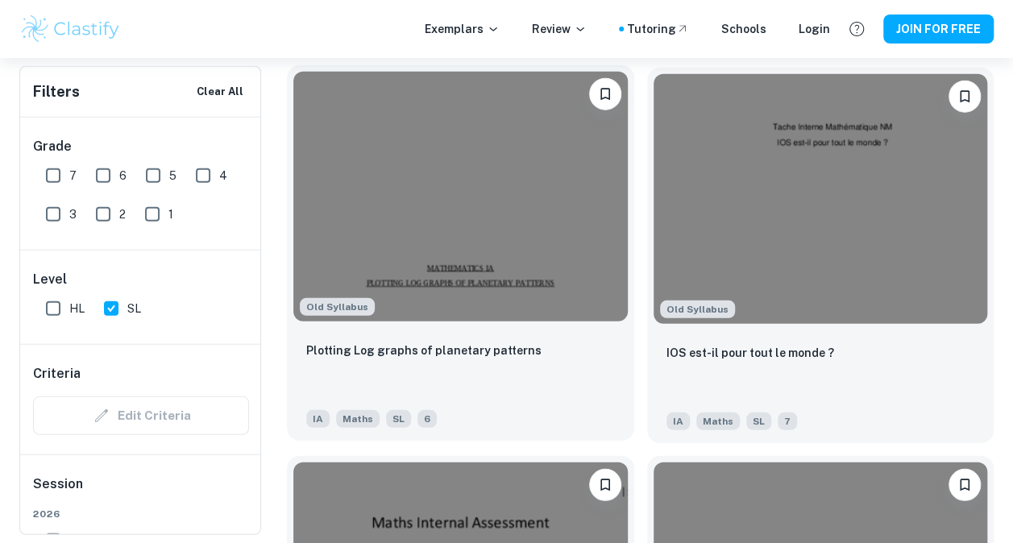
scroll to position [2419, 0]
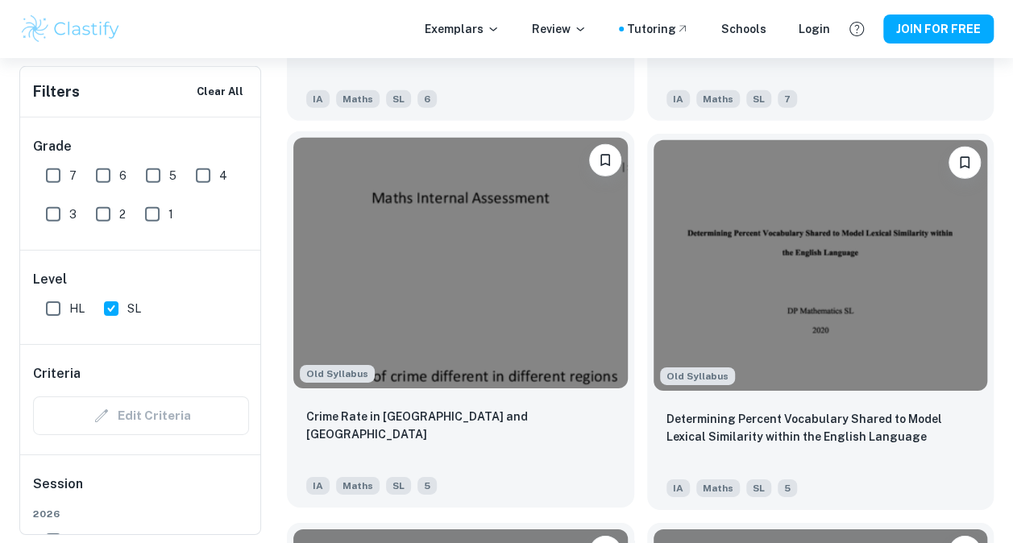
click at [476, 321] on img at bounding box center [460, 263] width 334 height 251
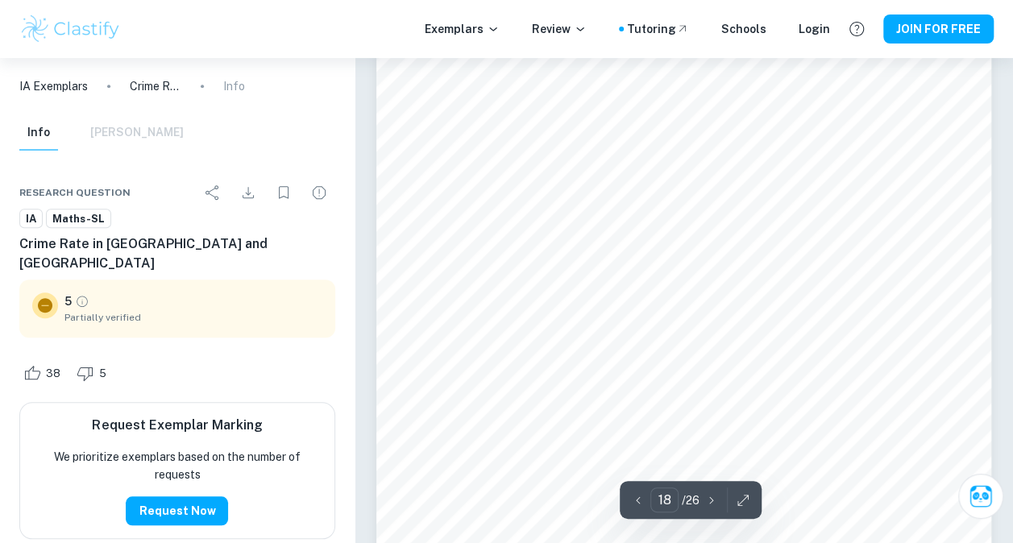
scroll to position [15717, 0]
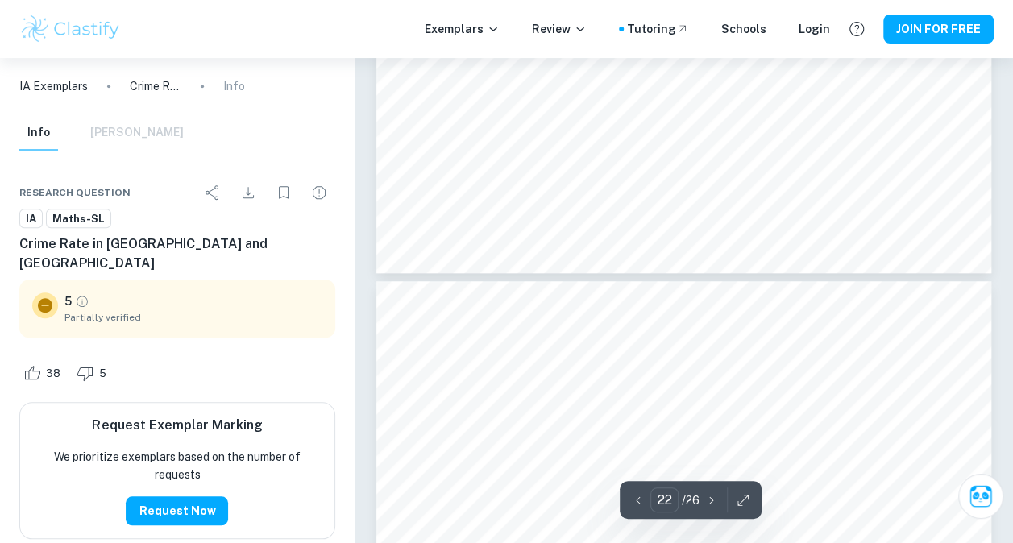
type input "21"
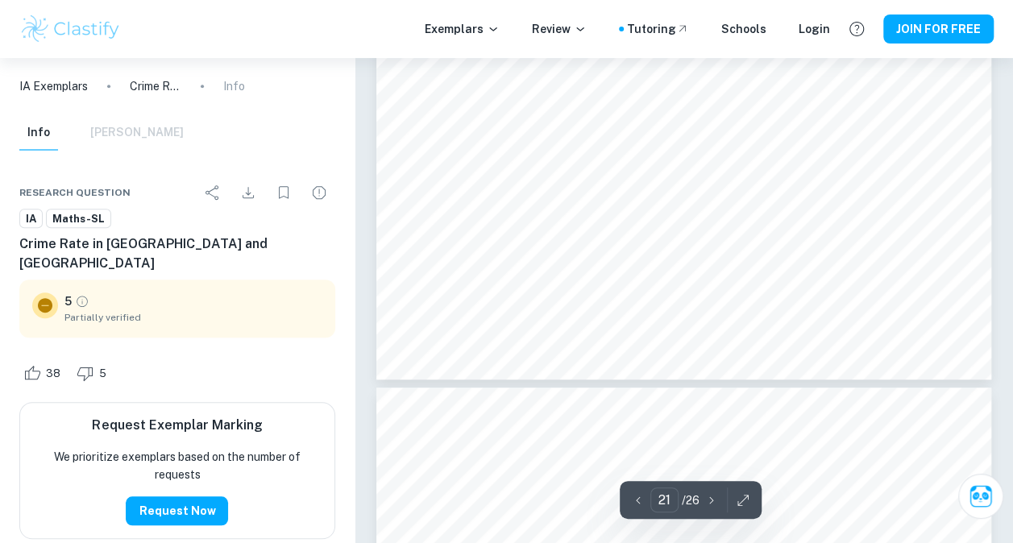
scroll to position [18618, 0]
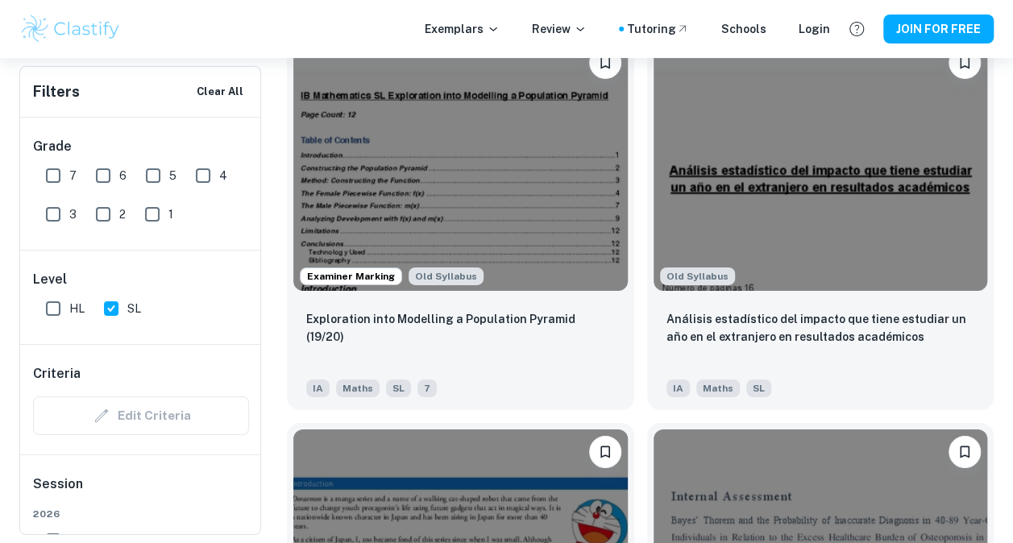
scroll to position [5723, 0]
